Goal: Transaction & Acquisition: Purchase product/service

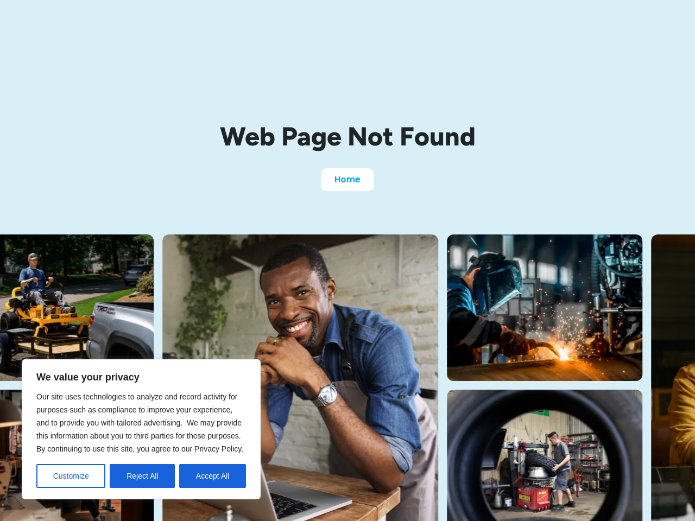
click at [347, 261] on img at bounding box center [300, 387] width 276 height 306
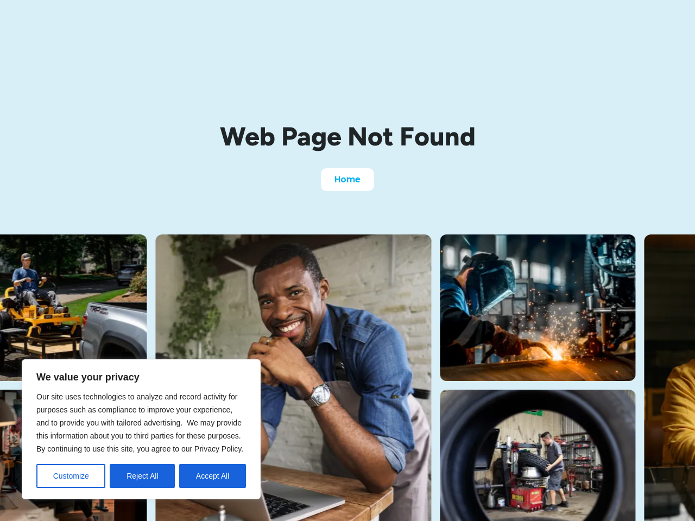
click at [71, 476] on button "Customize" at bounding box center [70, 476] width 69 height 24
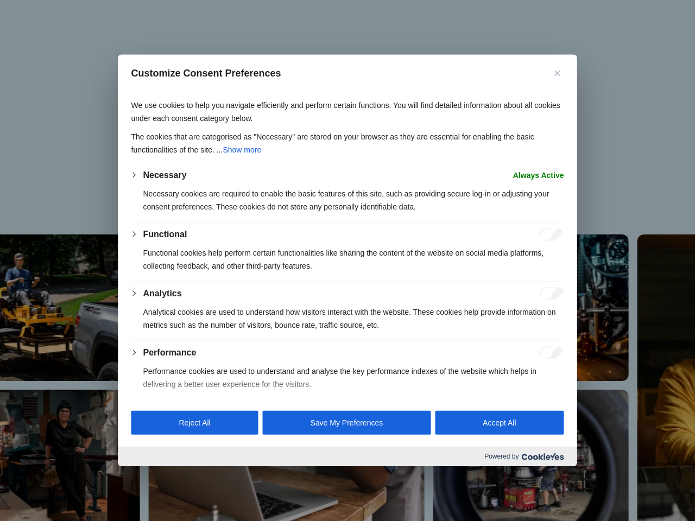
click at [142, 476] on div at bounding box center [347, 260] width 695 height 521
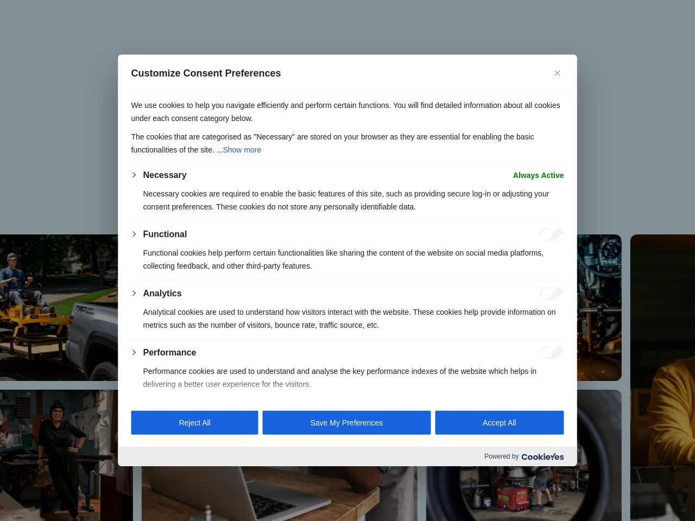
click at [212, 125] on p "We use cookies to help you navigate efficiently and perform certain functions. …" at bounding box center [347, 112] width 433 height 26
